Goal: Task Accomplishment & Management: Use online tool/utility

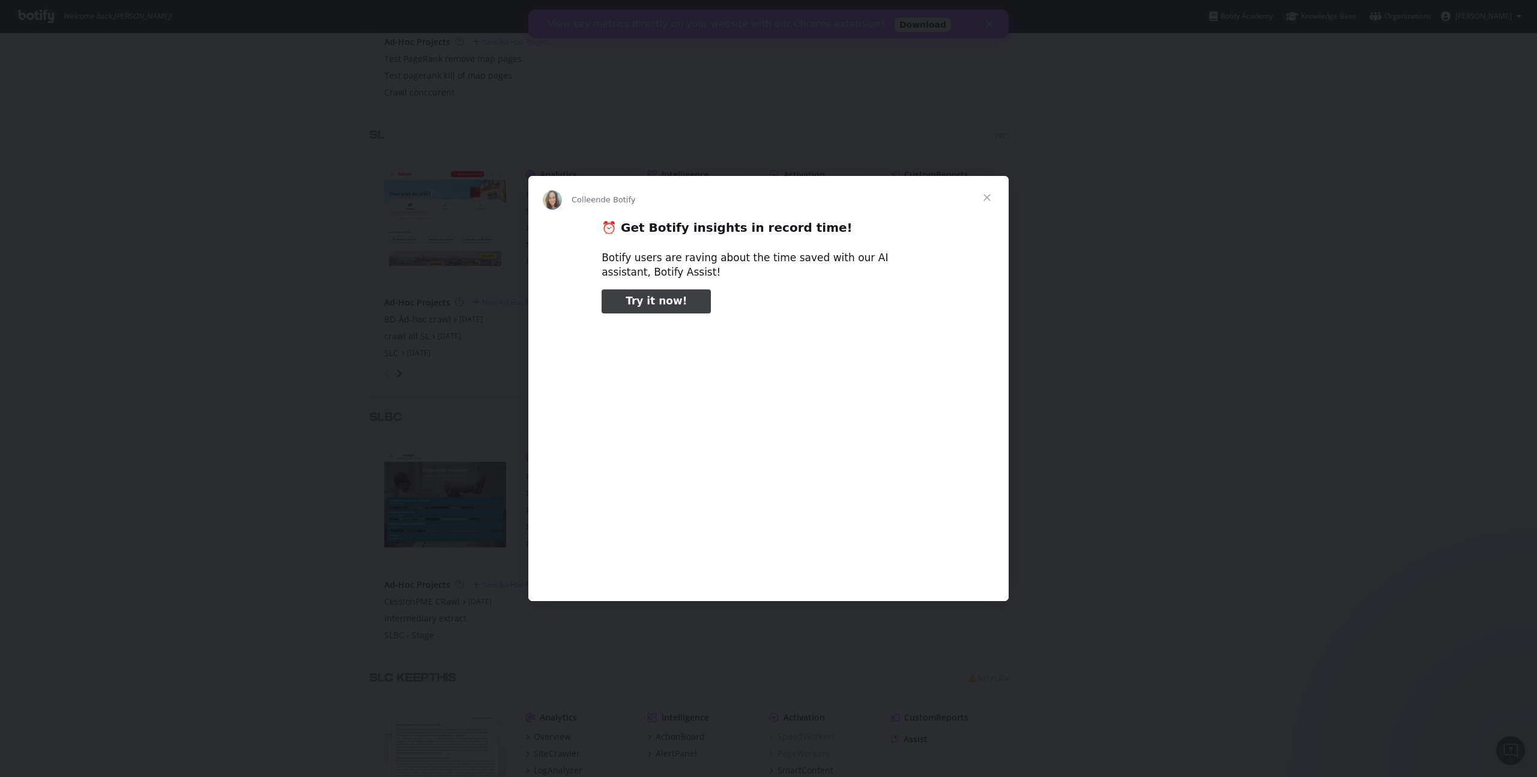
type input "185441"
click at [987, 196] on span "Fermer" at bounding box center [987, 197] width 43 height 43
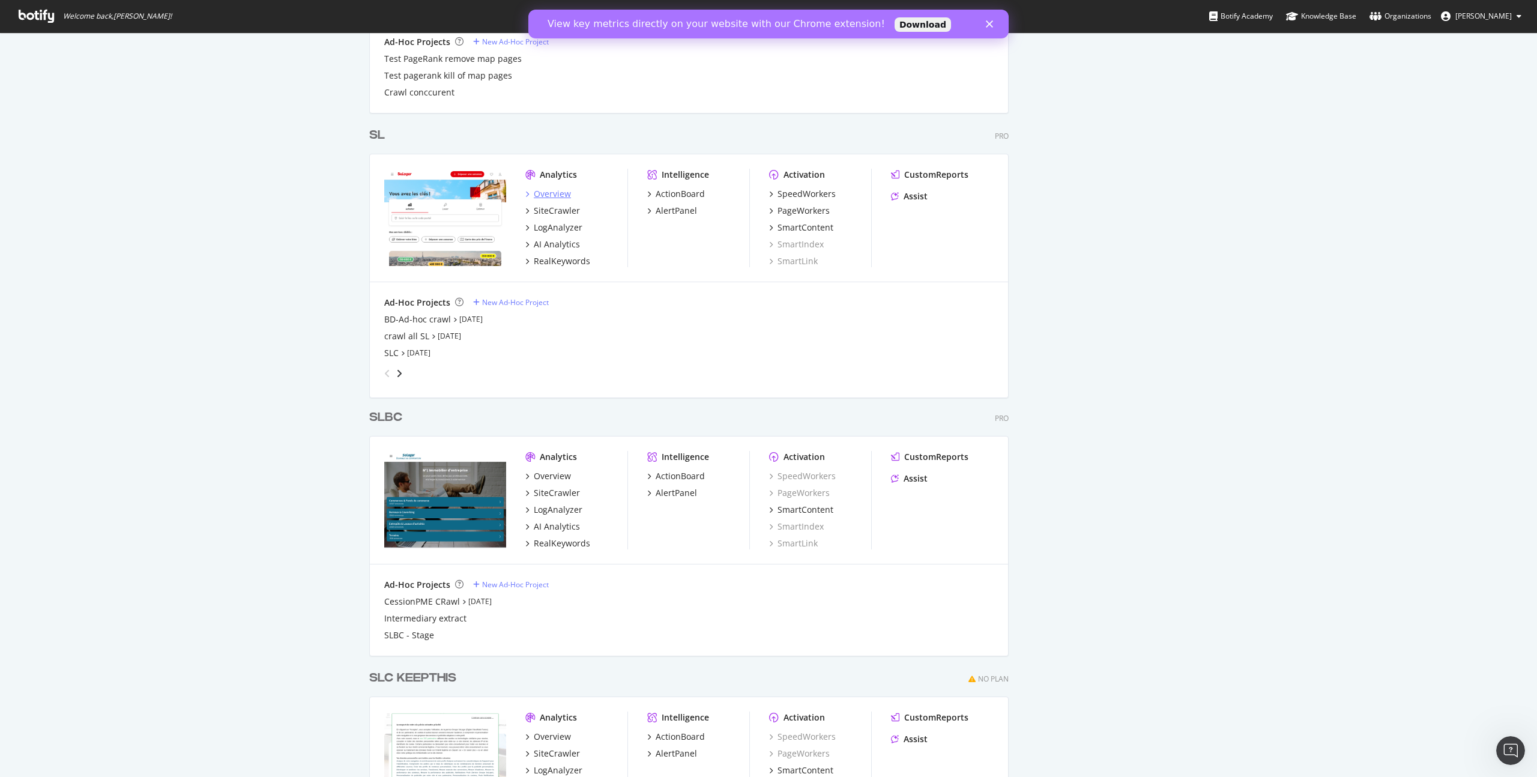
click at [549, 196] on div "Overview" at bounding box center [552, 194] width 37 height 12
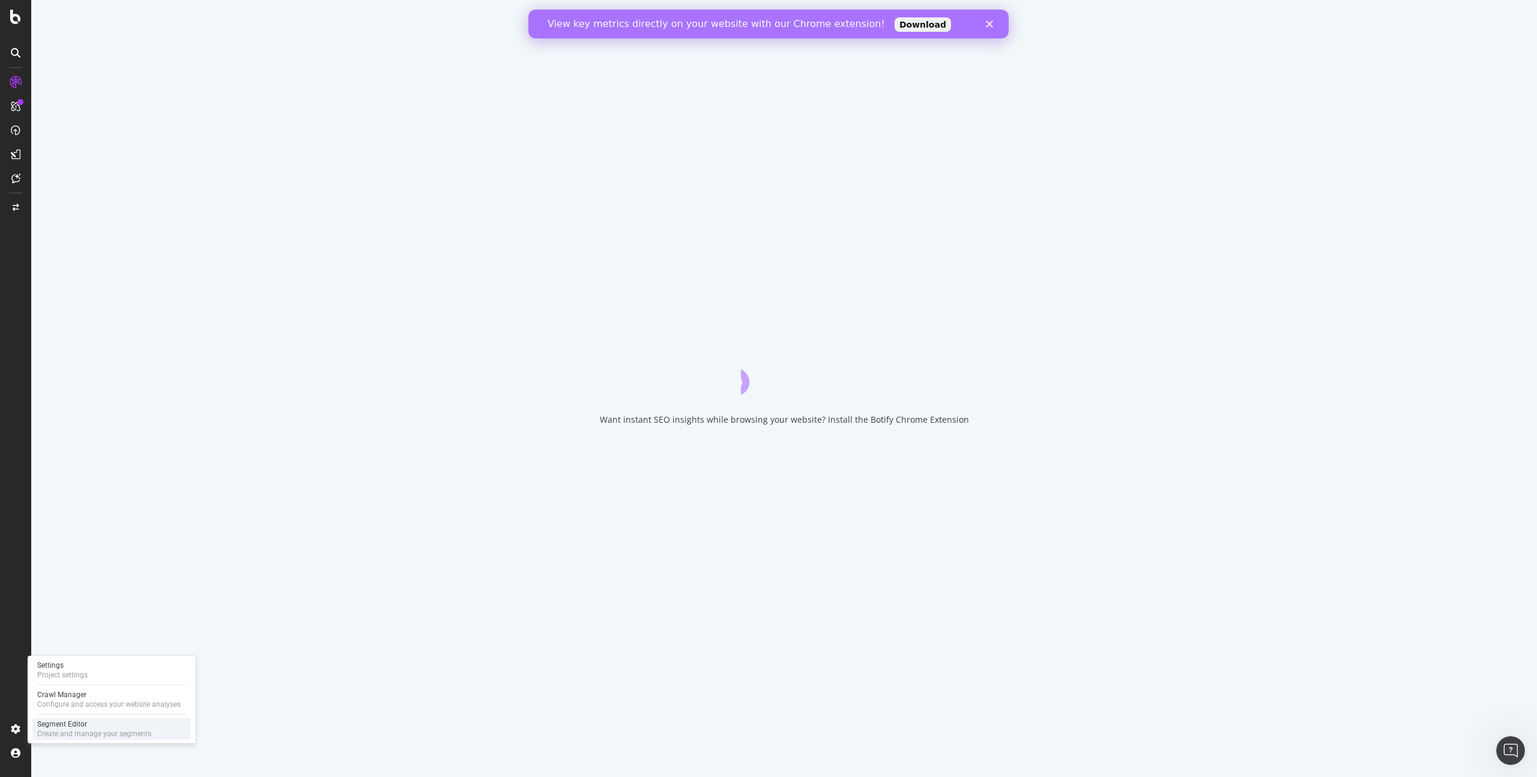
click at [95, 724] on div "Segment Editor" at bounding box center [94, 724] width 114 height 10
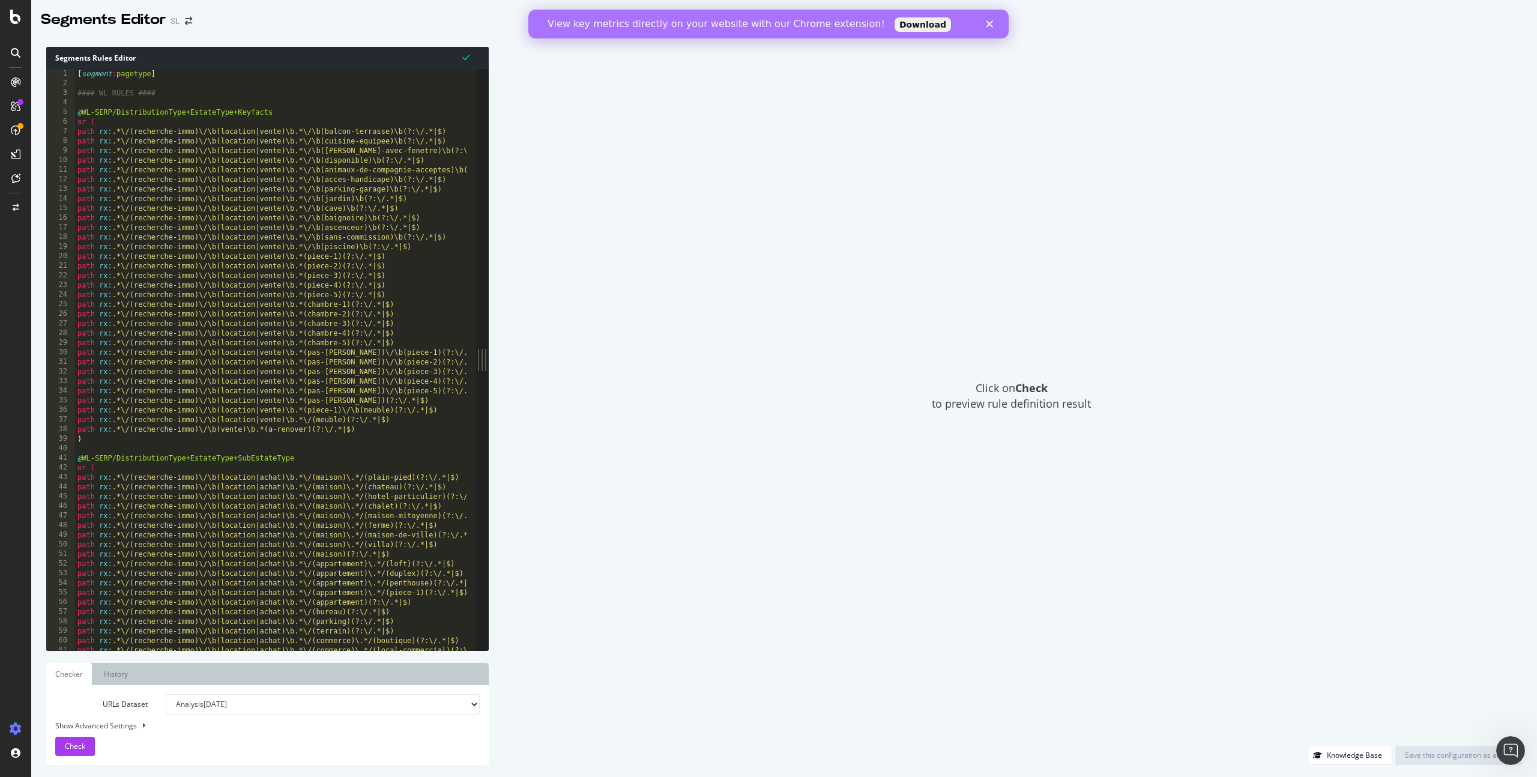
type textarea "path rx:.*\/(recherche-immo)\/\b(location|vente)\b.*(chambre-4)(?:\/.*|$)"
click at [235, 336] on div "[ segment : pagetype ] #### WL RULES #### @ WL-SERP/DistributionType+EstateType…" at bounding box center [544, 364] width 939 height 591
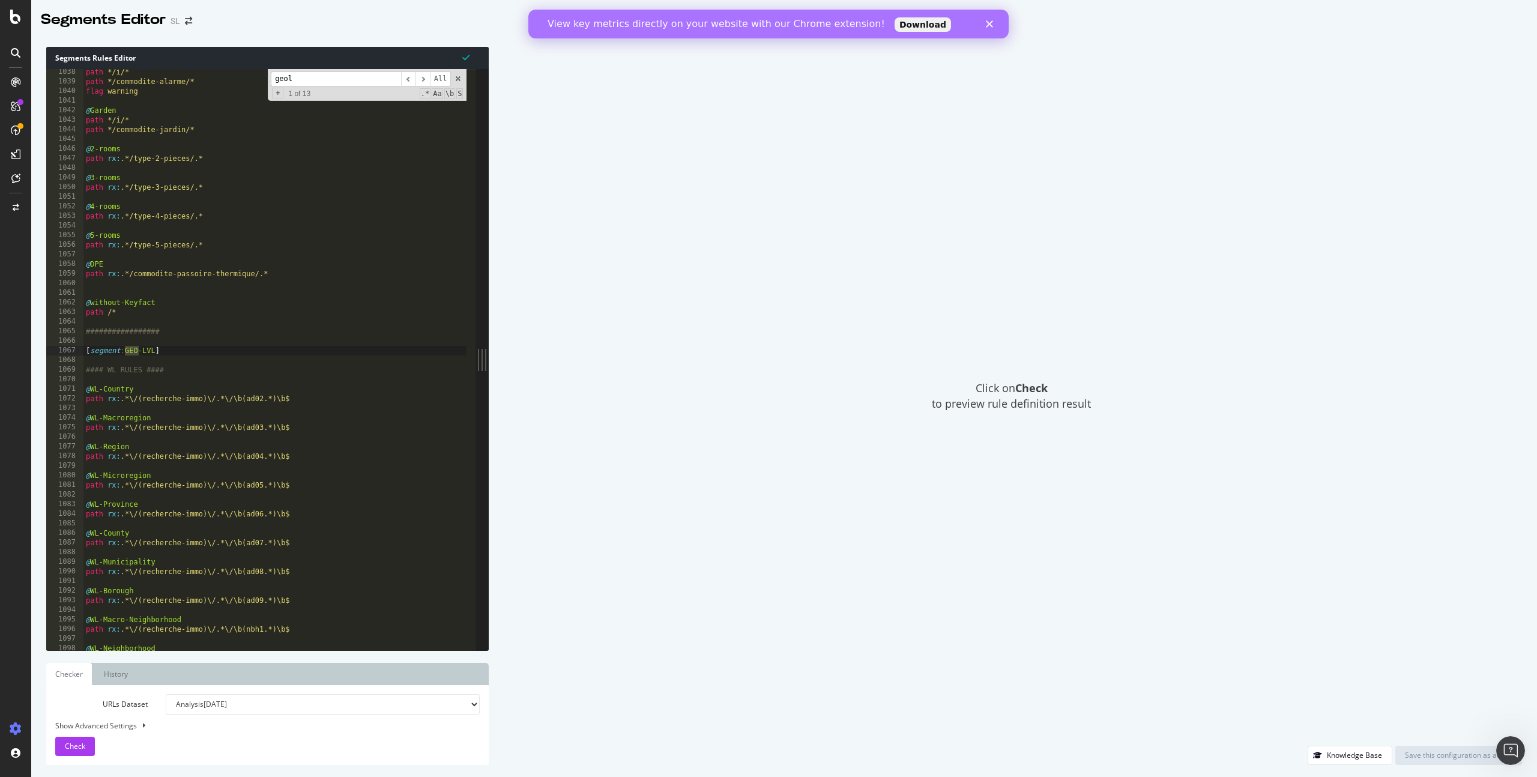
scroll to position [1893, 0]
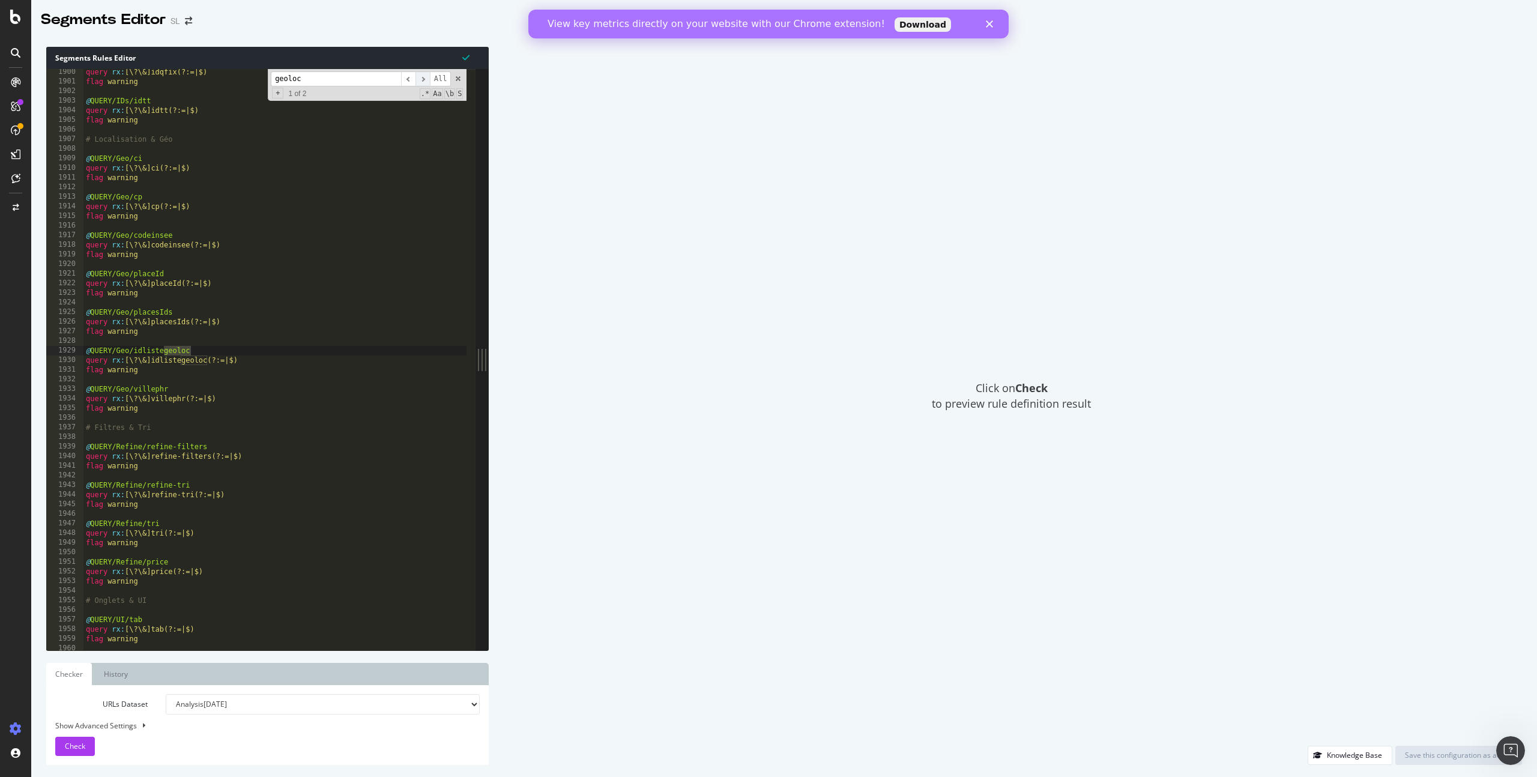
click at [426, 78] on span "​" at bounding box center [423, 78] width 14 height 15
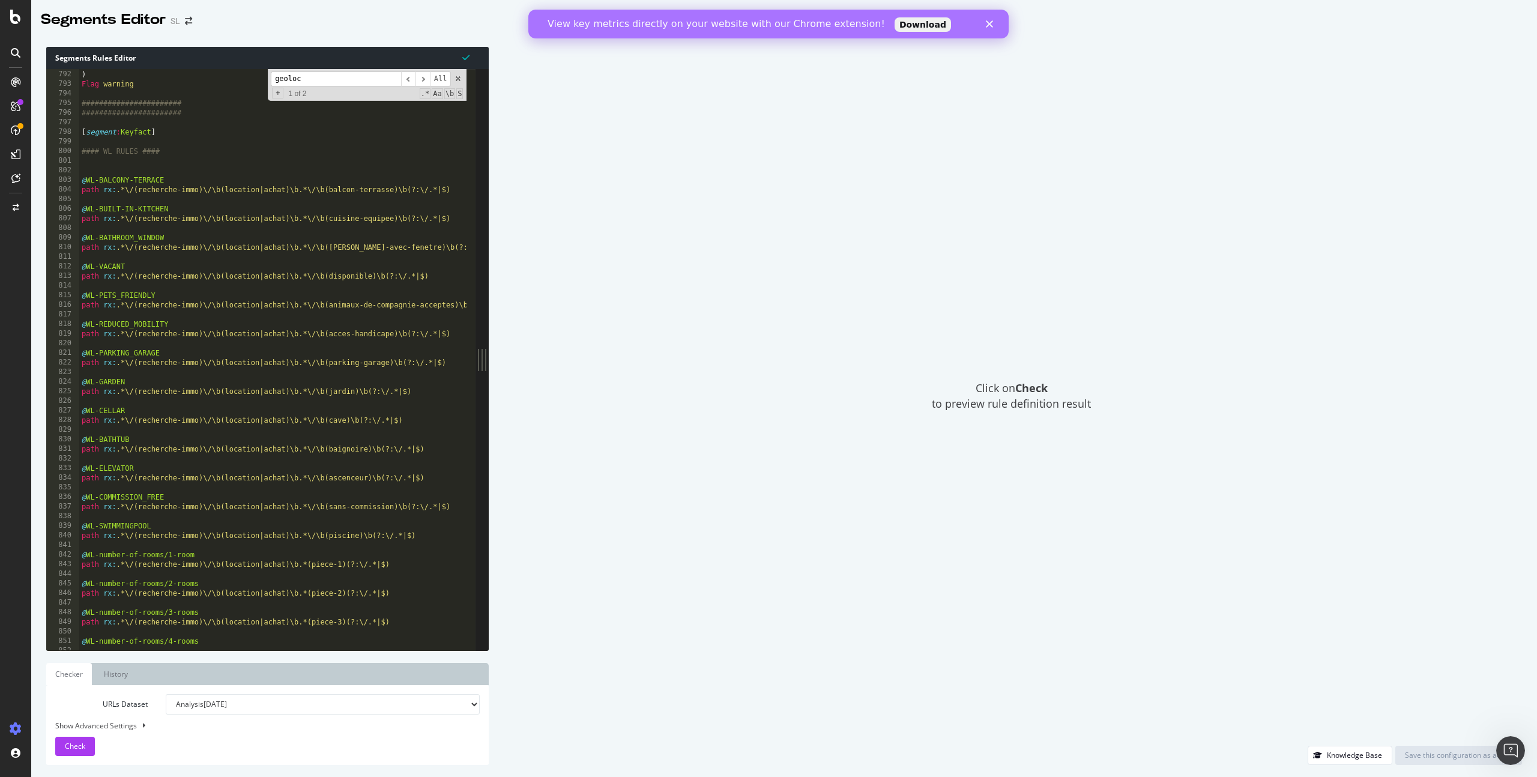
scroll to position [692, 0]
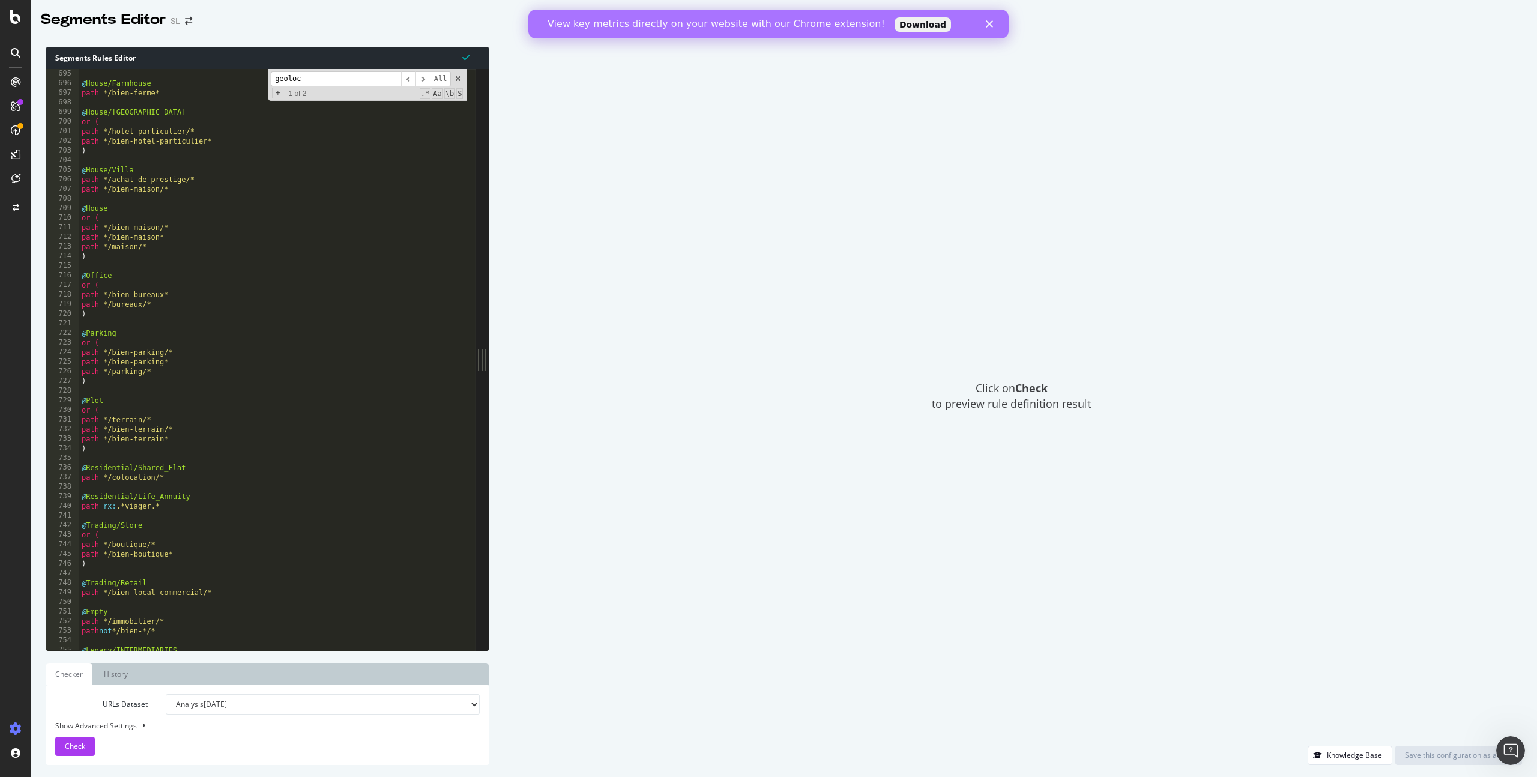
drag, startPoint x: 315, startPoint y: 80, endPoint x: 240, endPoint y: 77, distance: 75.1
click at [240, 77] on div "@ House/Farmhouse path */bien-ferme* @ House/Manor-House or ( path */hotel-part…" at bounding box center [273, 359] width 388 height 581
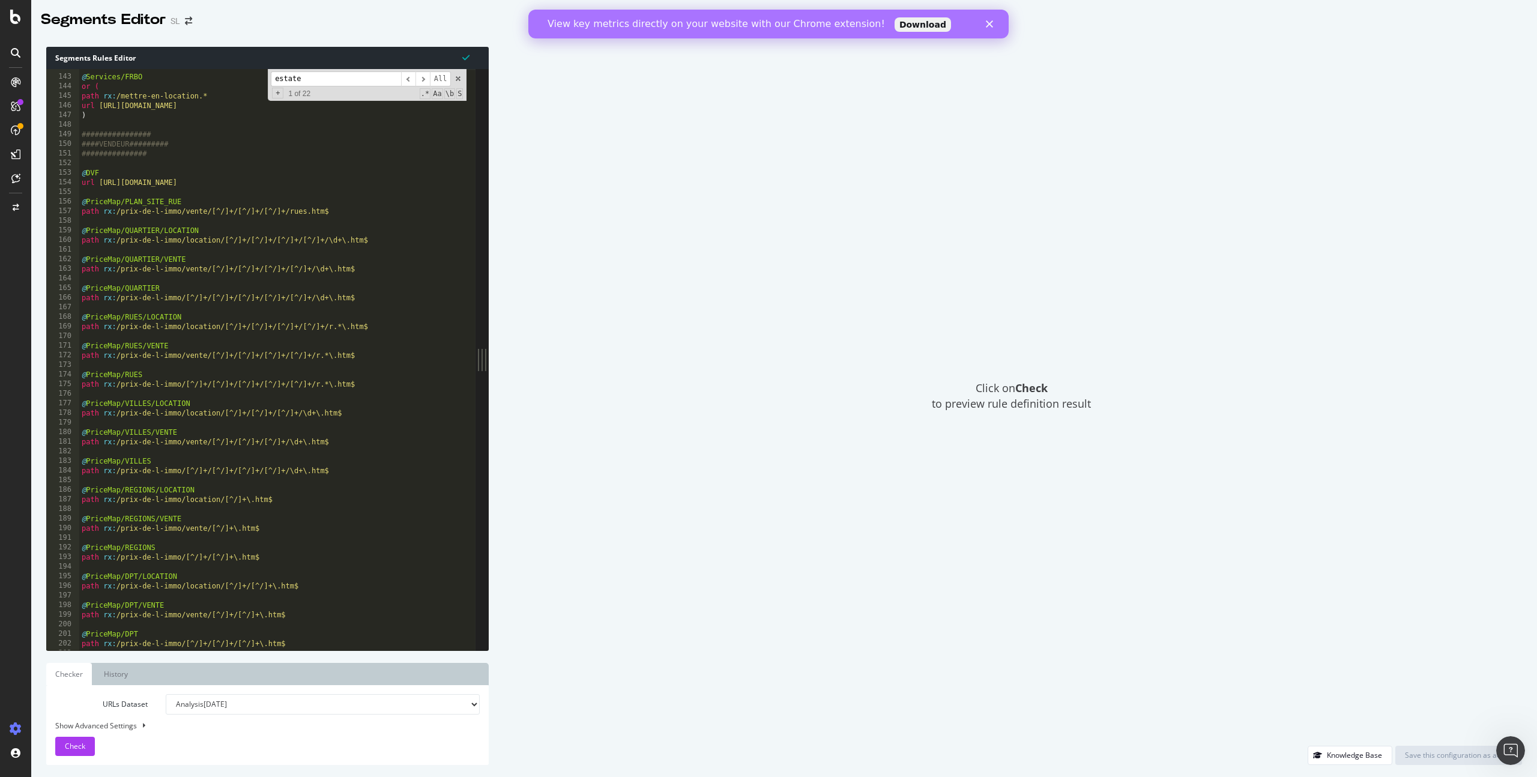
scroll to position [144, 0]
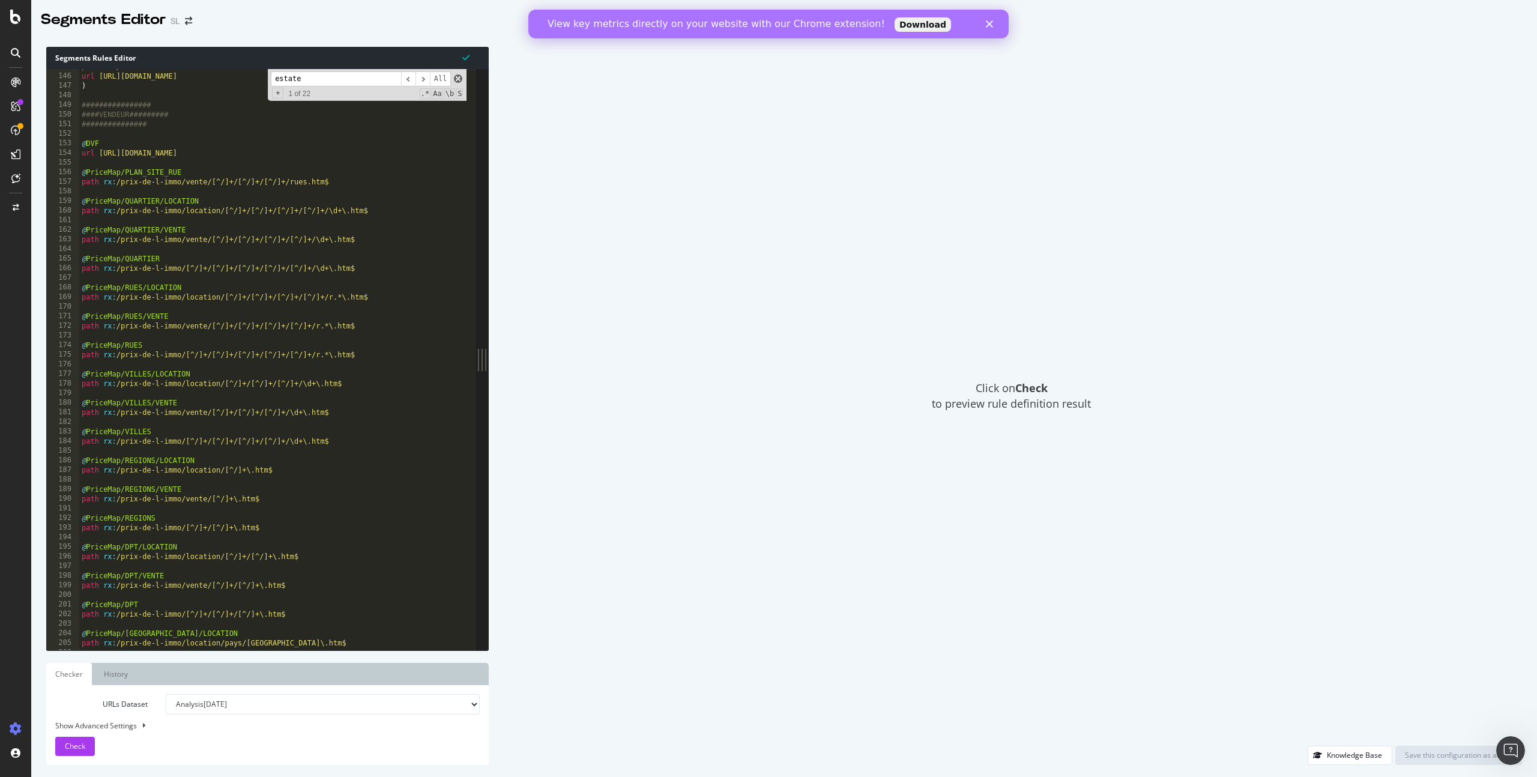
type input "estate"
click at [460, 77] on span at bounding box center [458, 78] width 8 height 8
type textarea "@WL-SERP/DistributionType+EstateType+Keyfacts"
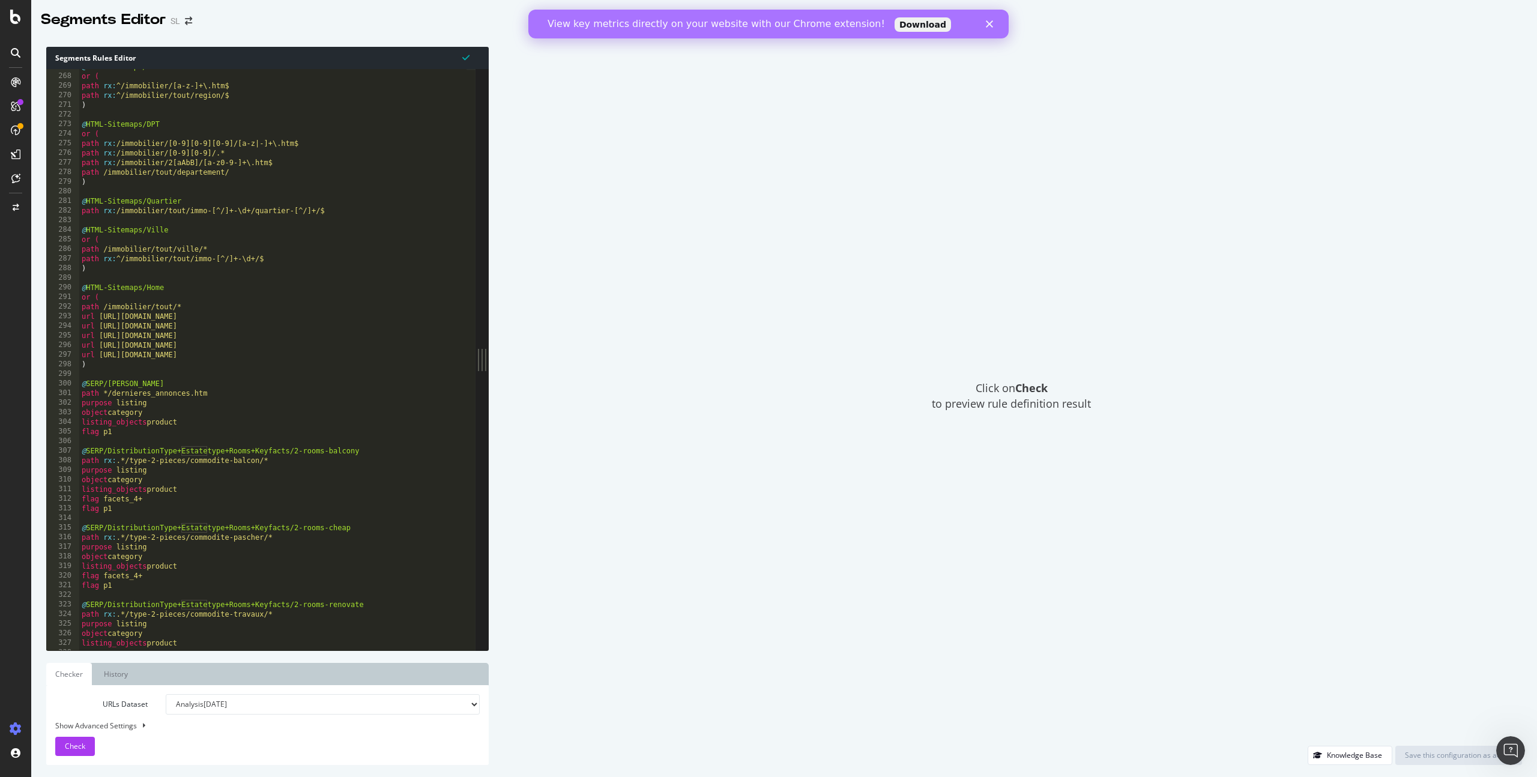
scroll to position [274, 0]
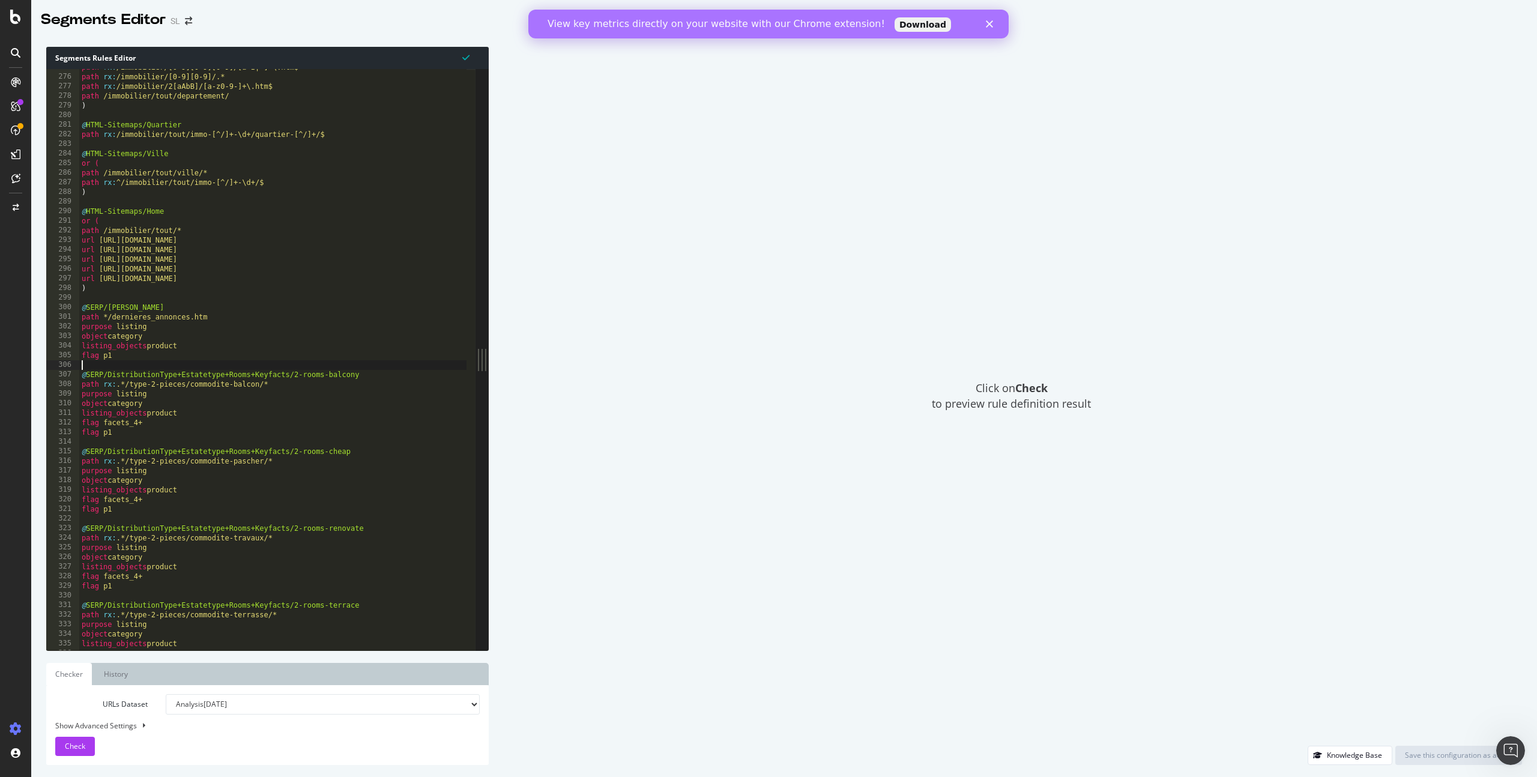
click at [148, 366] on div "path rx : /immobilier/[0-9][0-9][0-9]/[a-z|-]+\.htm$ path rx : /immobilier/[0-9…" at bounding box center [548, 357] width 939 height 591
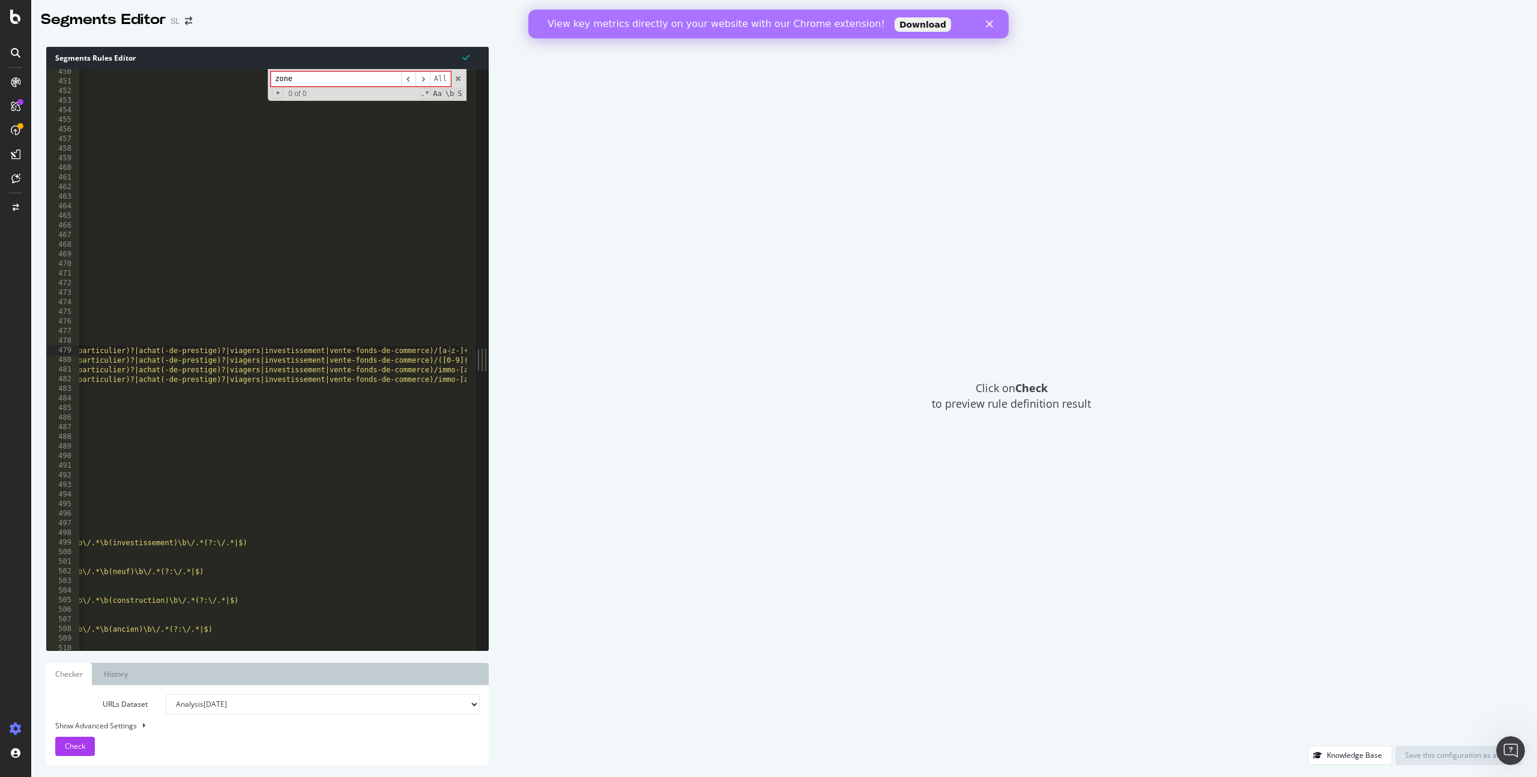
click at [285, 82] on input "zone" at bounding box center [336, 78] width 130 height 15
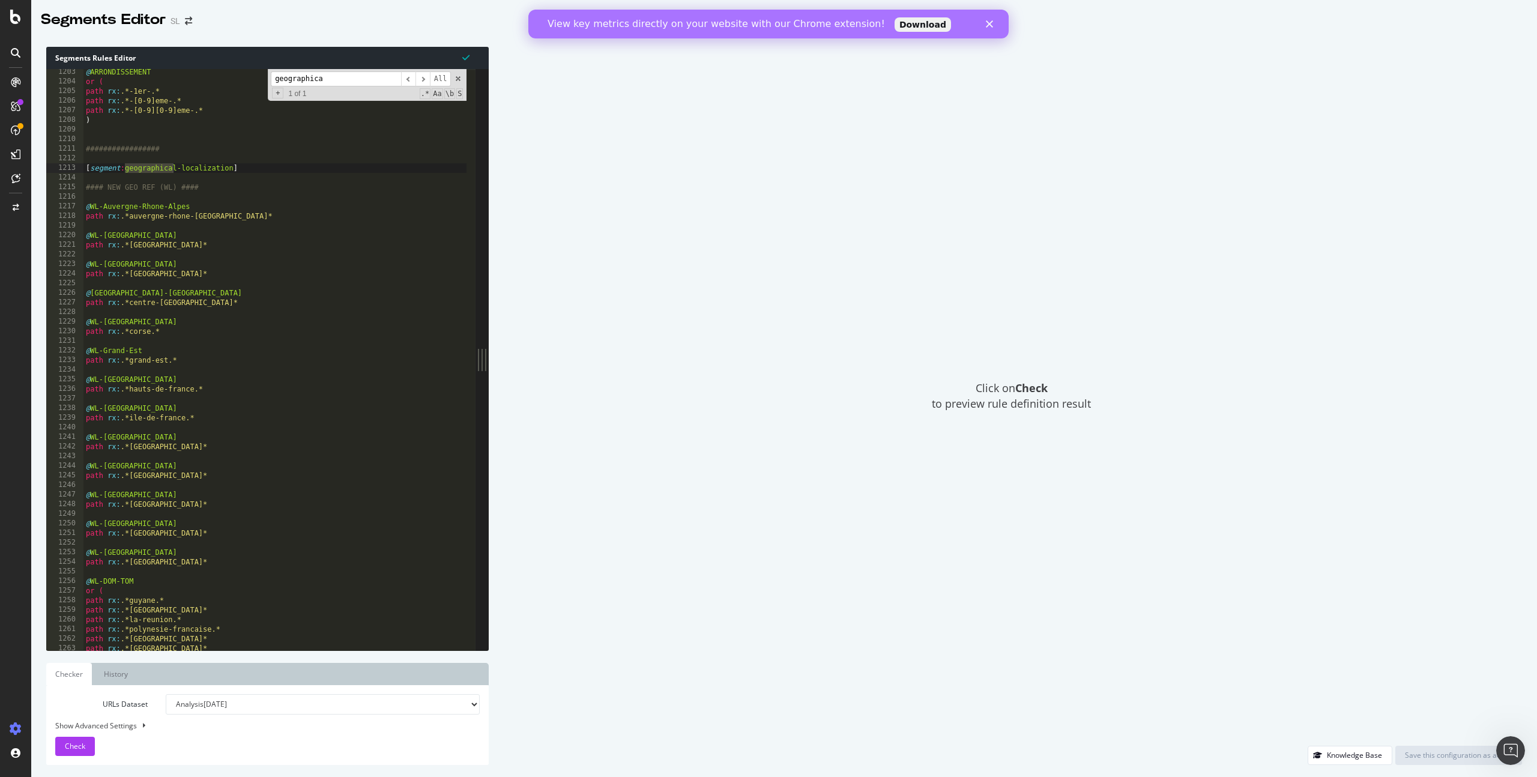
scroll to position [1199, 0]
type input "geographica"
drag, startPoint x: 142, startPoint y: 552, endPoint x: 220, endPoint y: 551, distance: 78.1
click at [220, 551] on div "@ ARRONDISSEMENT or ( path rx : .*-1er-.* path rx : .*-[0-9]eme-.* path rx : .*…" at bounding box center [552, 362] width 939 height 591
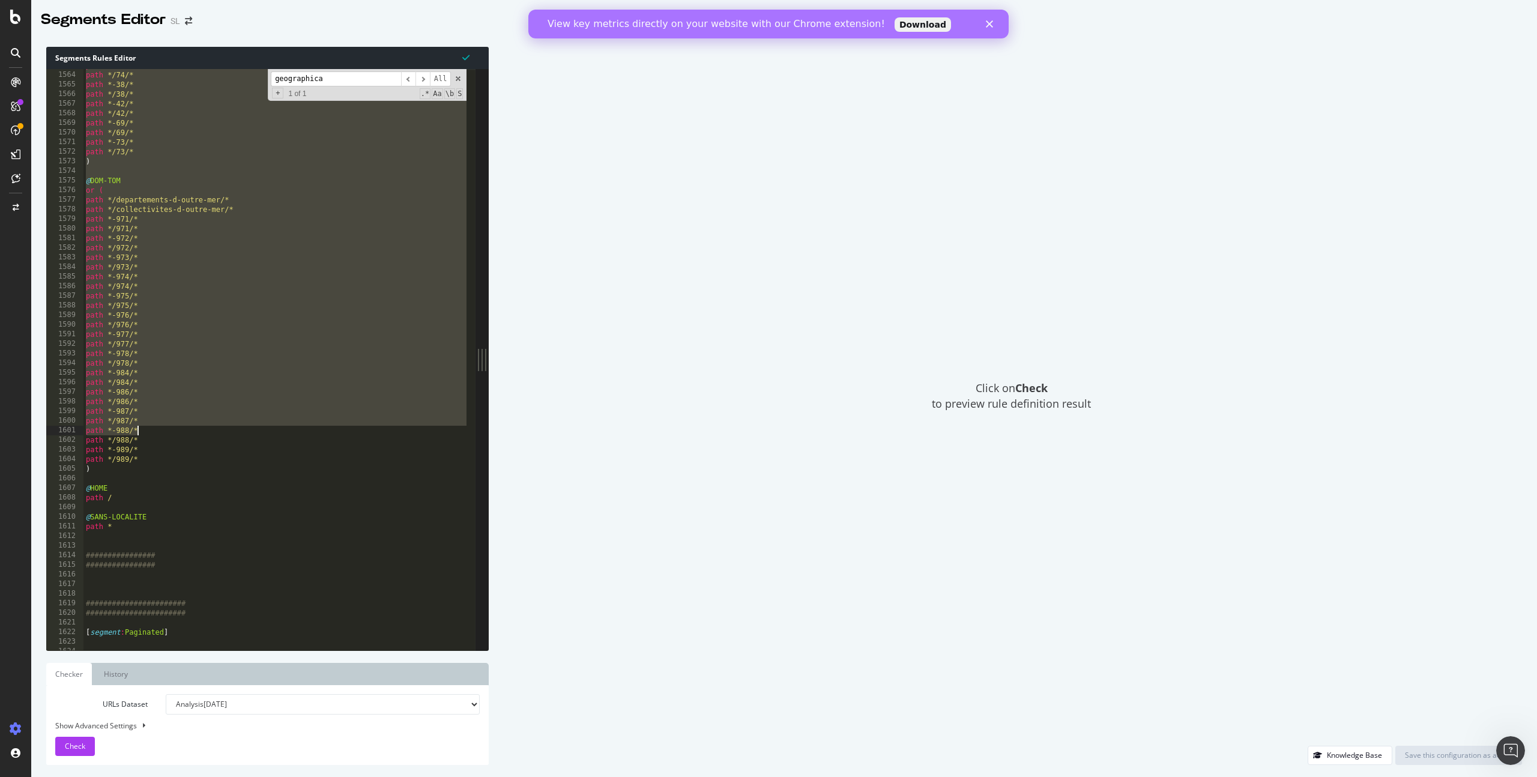
scroll to position [1558, 0]
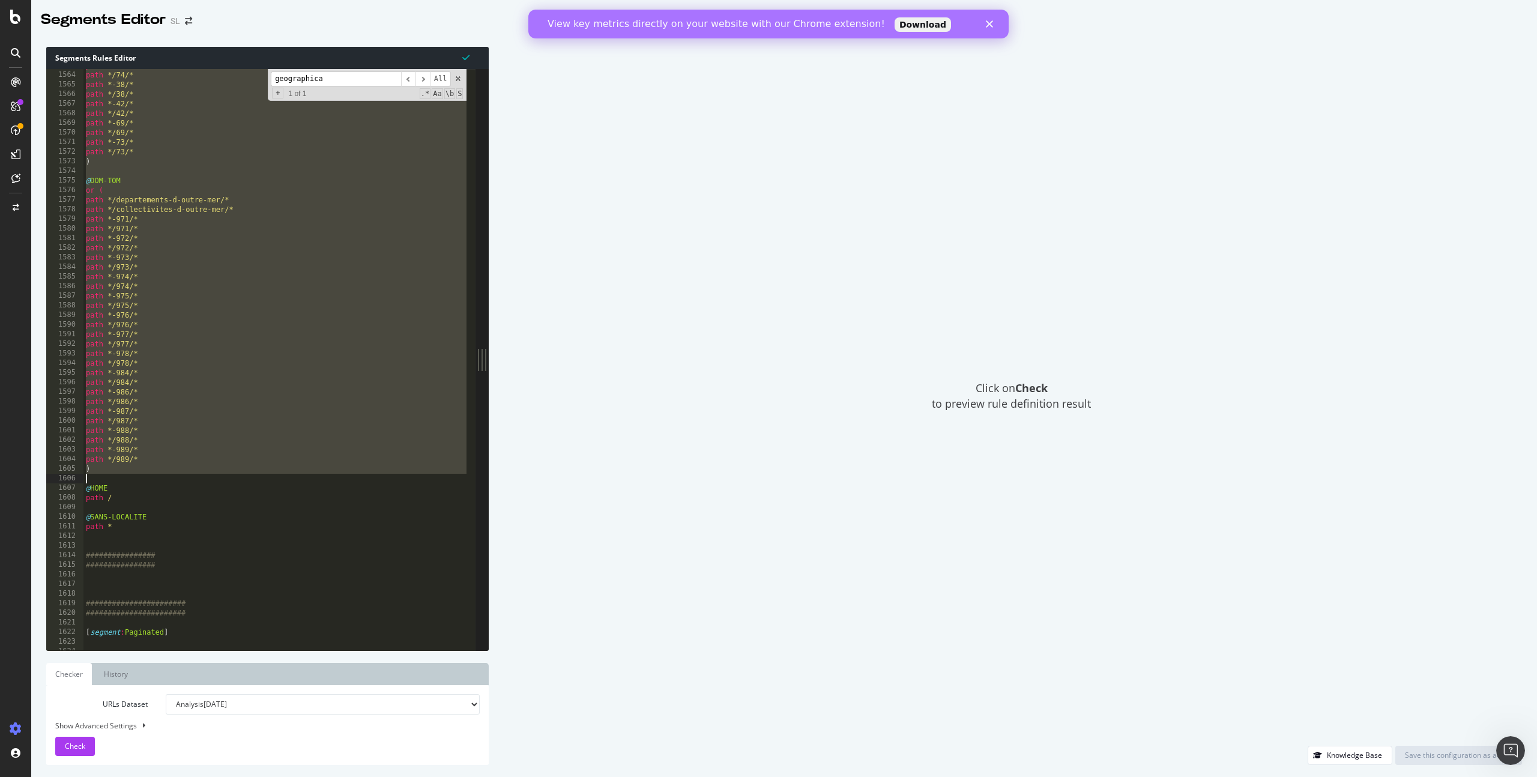
drag, startPoint x: 88, startPoint y: 340, endPoint x: 173, endPoint y: 475, distance: 159.8
click at [173, 475] on div "path *-74/* path */74/* path *-38/* path */38/* path *-42/* path */42/* path *-…" at bounding box center [552, 356] width 939 height 591
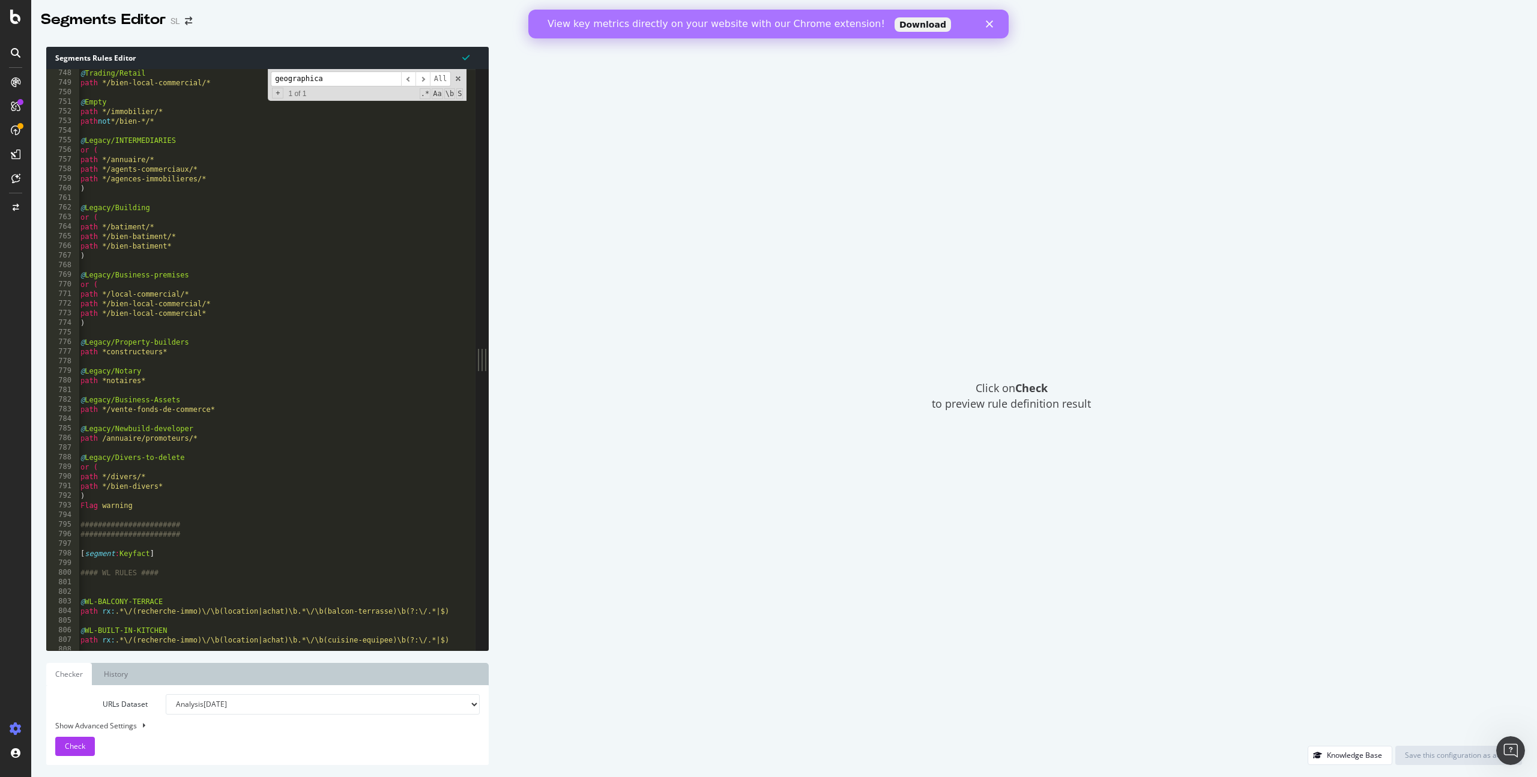
scroll to position [0, 0]
click at [205, 440] on div "@ Trading/Retail path */bien-local-commercial/* @ Empty path */immobilier/* pat…" at bounding box center [548, 363] width 939 height 591
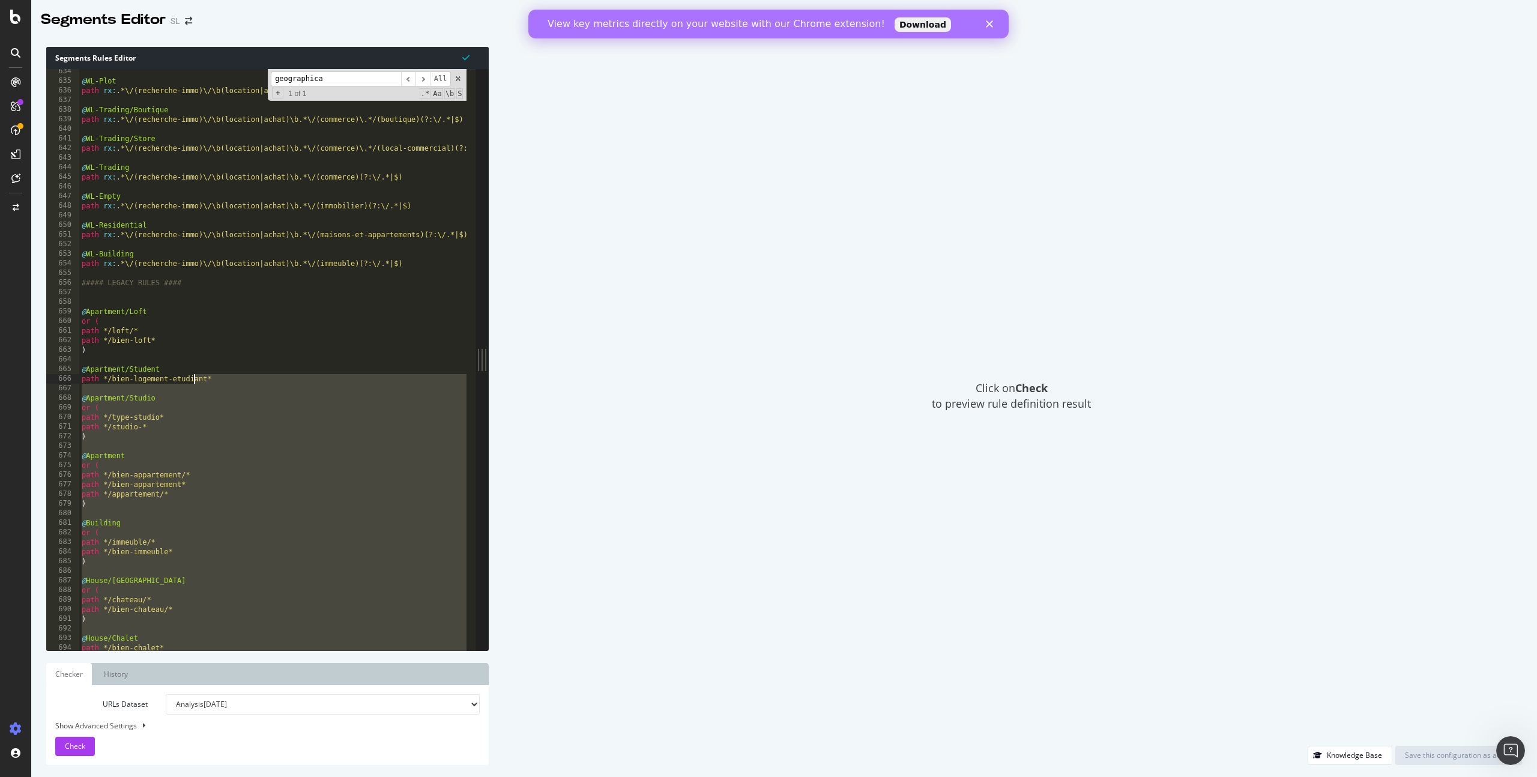
scroll to position [630, 0]
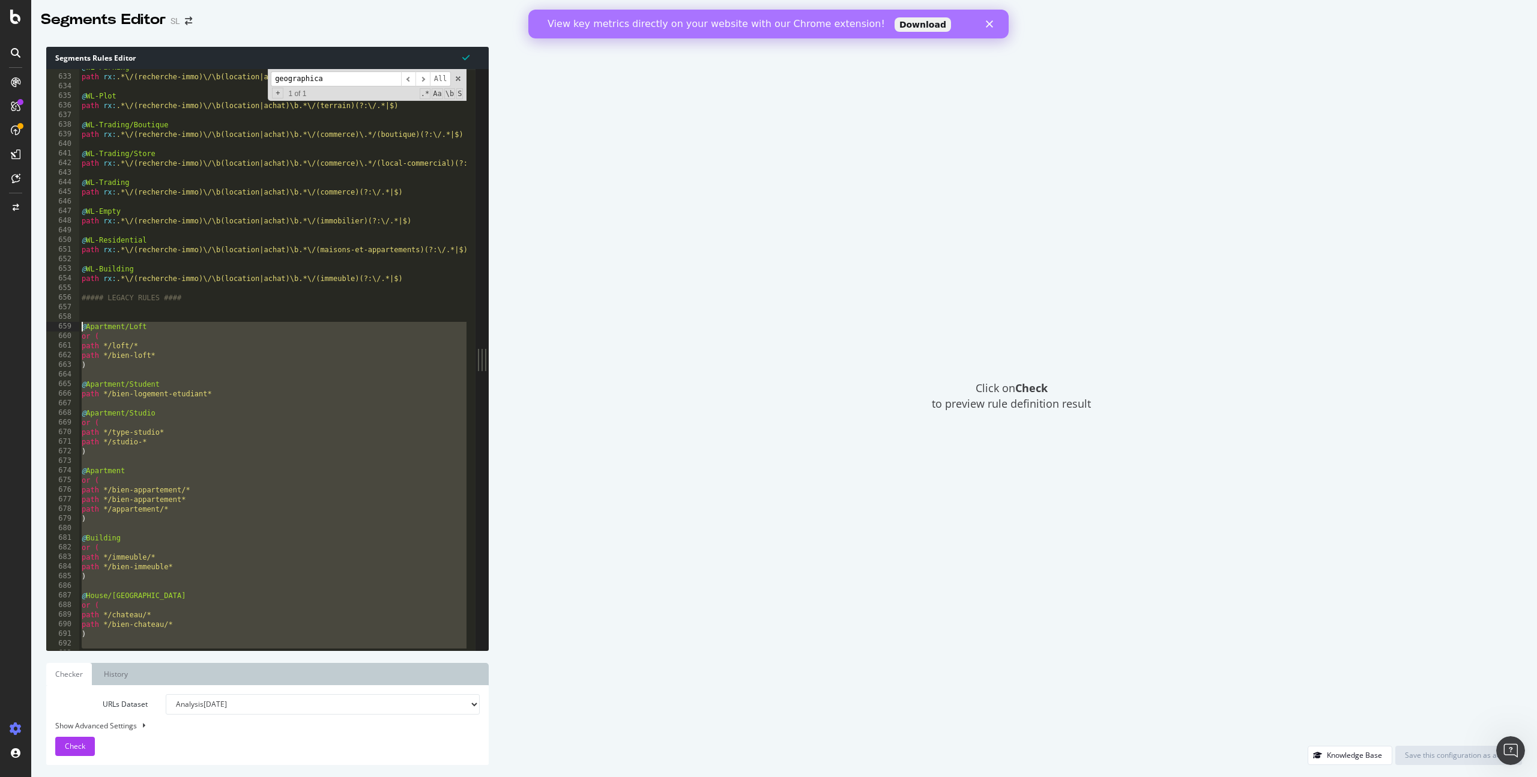
drag, startPoint x: 203, startPoint y: 438, endPoint x: 81, endPoint y: 328, distance: 164.1
click at [81, 328] on div "@ WL-Parking path rx : .*\/(recherche-immo)\/\b(location|achat)\b.*\/(parking)(…" at bounding box center [548, 357] width 939 height 591
type textarea "@Apartment/Loft or ("
